Goal: Information Seeking & Learning: Learn about a topic

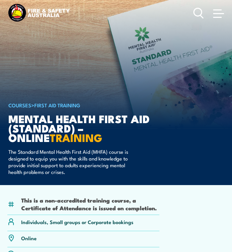
click at [197, 9] on circle at bounding box center [198, 12] width 8 height 8
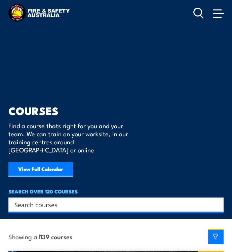
click at [200, 11] on icon at bounding box center [198, 12] width 10 height 11
click at [36, 200] on input "Search input" at bounding box center [111, 205] width 195 height 10
type input "psychosis"
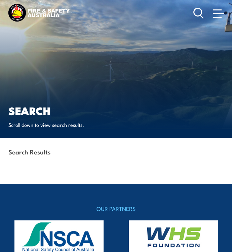
scroll to position [81, 0]
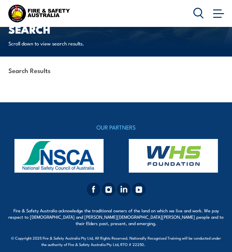
click at [64, 81] on div "Search Results" at bounding box center [115, 71] width 215 height 29
